Goal: Task Accomplishment & Management: Use online tool/utility

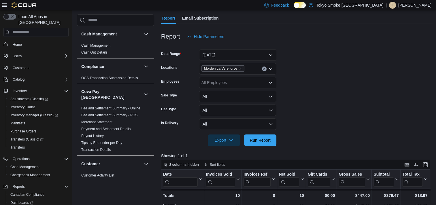
scroll to position [61, 0]
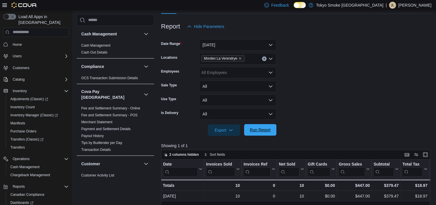
click at [258, 131] on span "Run Report" at bounding box center [260, 130] width 21 height 6
click at [276, 136] on div "Export Run Report" at bounding box center [218, 131] width 115 height 12
click at [272, 133] on span "Run Report" at bounding box center [260, 130] width 25 height 12
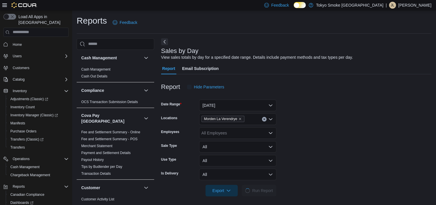
scroll to position [3, 0]
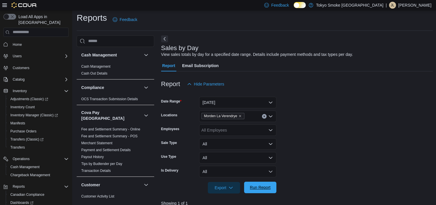
click at [262, 192] on span "Run Report" at bounding box center [260, 188] width 25 height 12
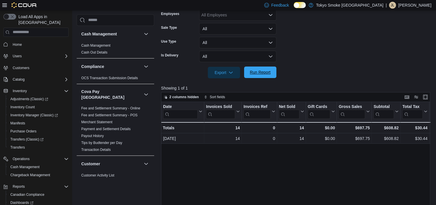
click at [266, 67] on span "Run Report" at bounding box center [260, 73] width 25 height 12
